Goal: Transaction & Acquisition: Purchase product/service

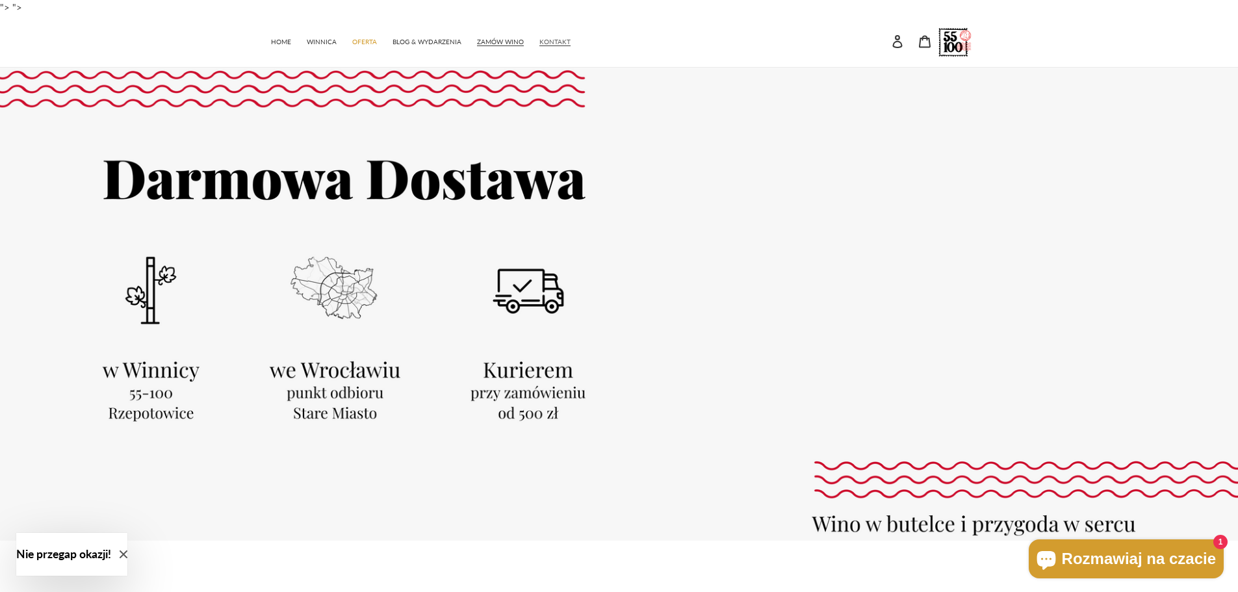
click at [551, 45] on span "KONTAKT" at bounding box center [554, 42] width 31 height 8
click at [552, 44] on span "KONTAKT" at bounding box center [554, 42] width 31 height 8
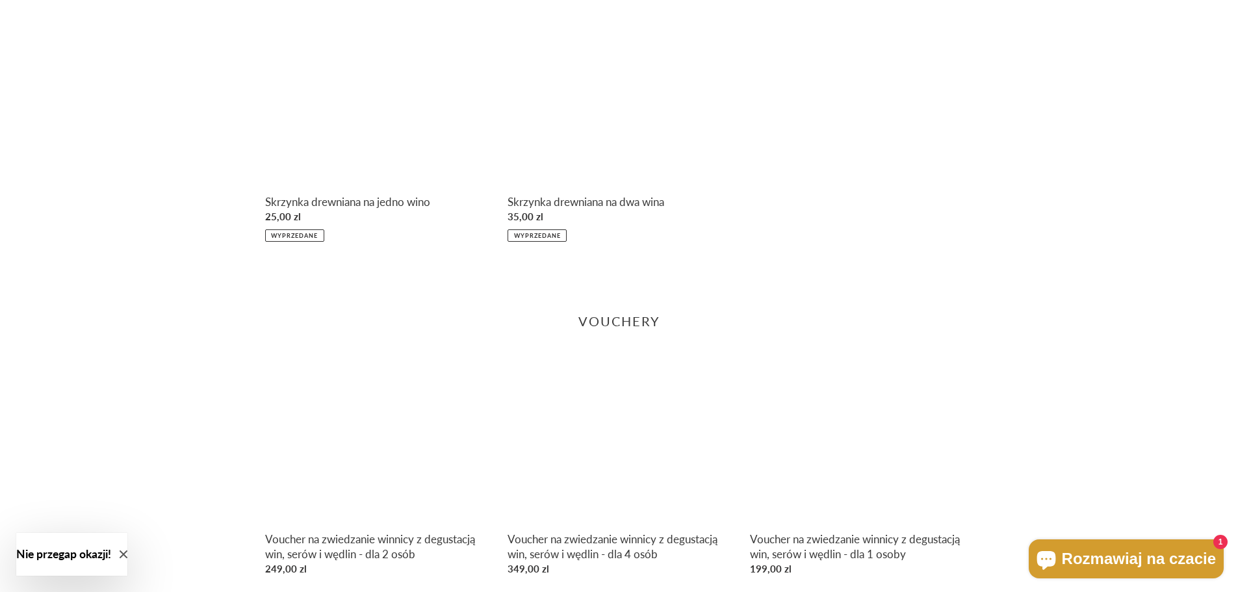
scroll to position [1827, 0]
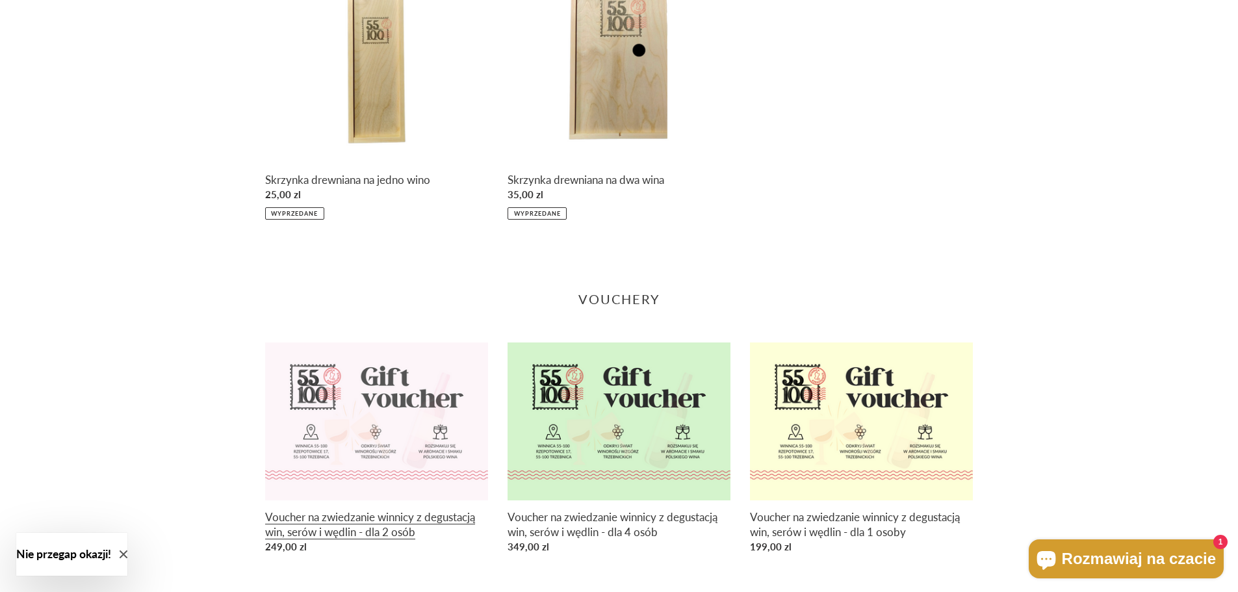
click at [341, 440] on link "Voucher na zwiedzanie winnicy z degustacją win, serów i wędlin - dla 2 osób" at bounding box center [376, 451] width 223 height 217
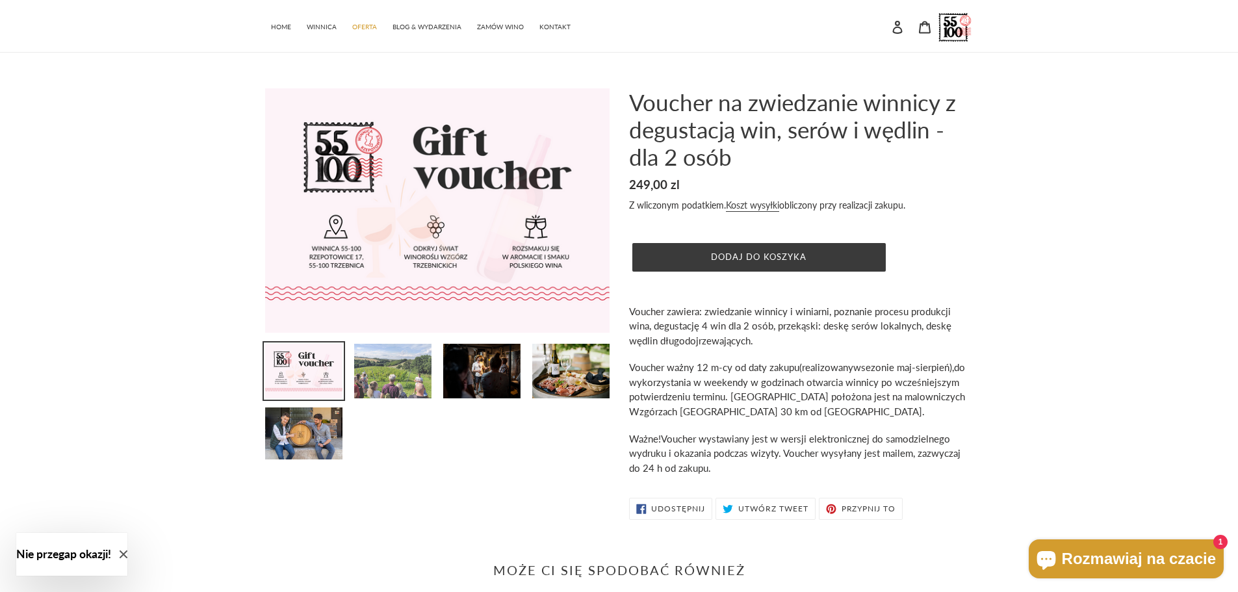
click at [385, 350] on img at bounding box center [393, 371] width 80 height 57
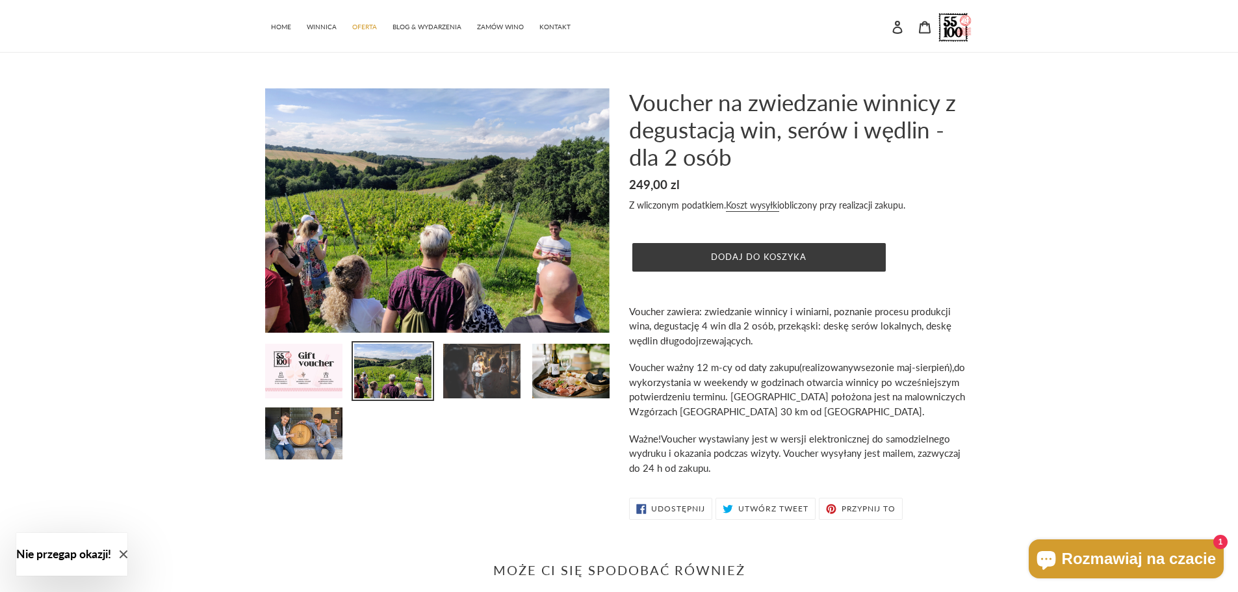
click at [472, 364] on img at bounding box center [482, 371] width 80 height 57
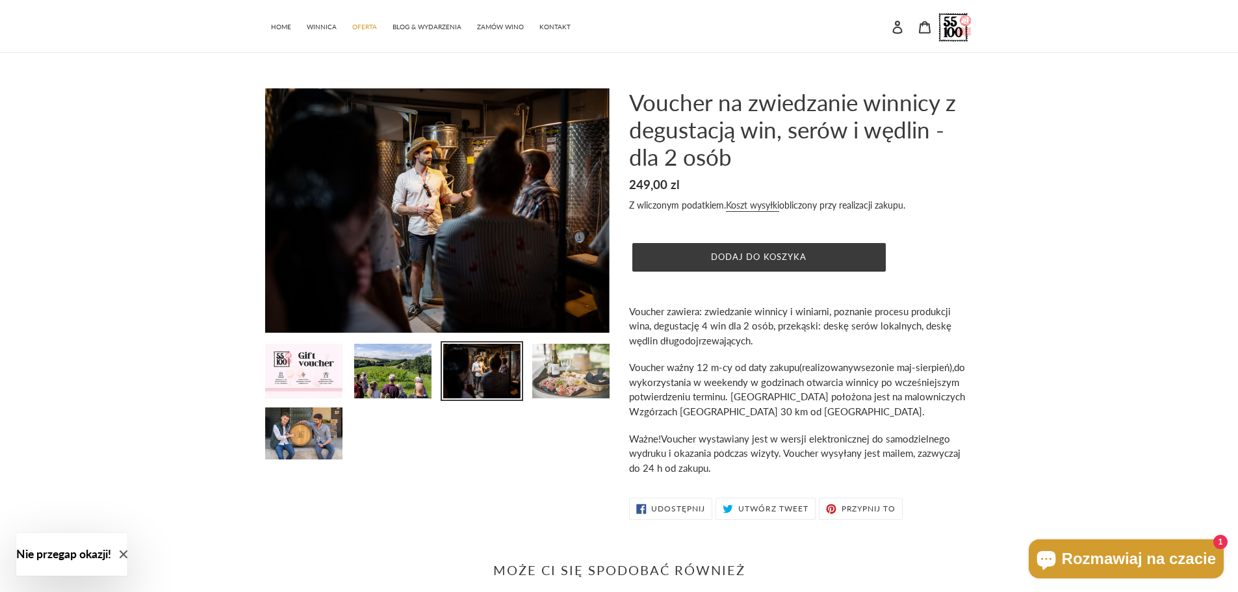
click at [537, 367] on img at bounding box center [571, 371] width 80 height 57
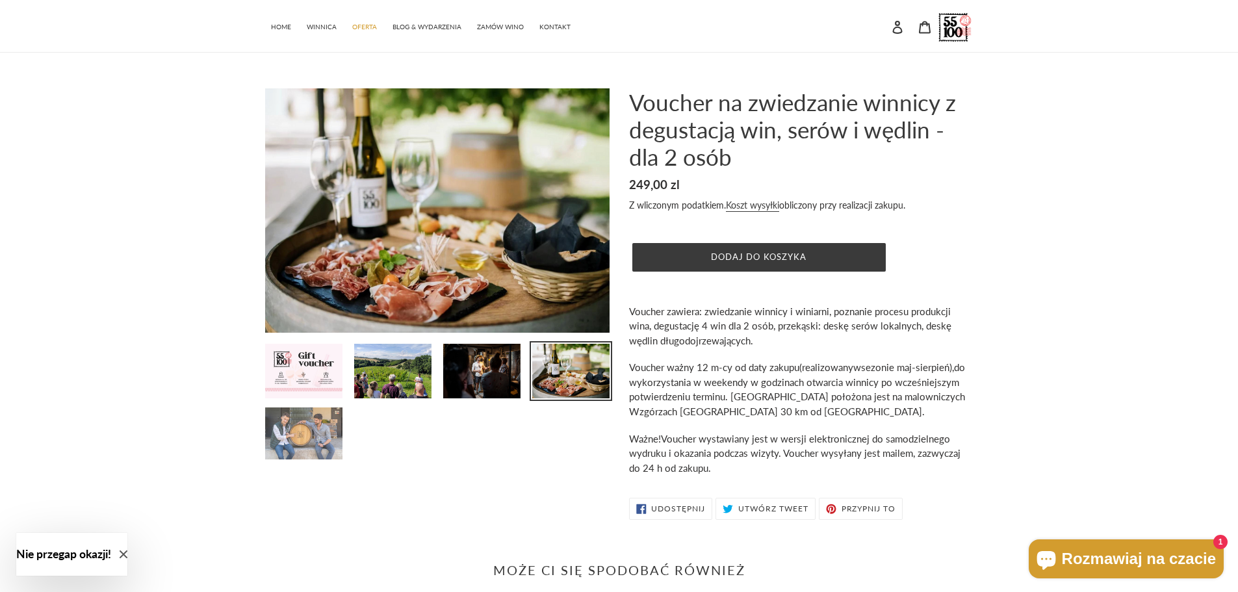
click at [325, 422] on img at bounding box center [304, 433] width 80 height 55
